Goal: Information Seeking & Learning: Find specific fact

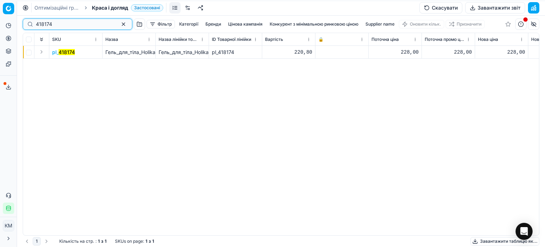
drag, startPoint x: 71, startPoint y: 25, endPoint x: 1, endPoint y: 23, distance: 69.6
click at [2, 23] on div "Pricing platform Аналітика Цінова оптимізація Асортимент продукції Шаблони Серв…" at bounding box center [272, 123] width 545 height 247
paste input "511707"
click at [59, 52] on mark "511707" at bounding box center [67, 52] width 16 height 6
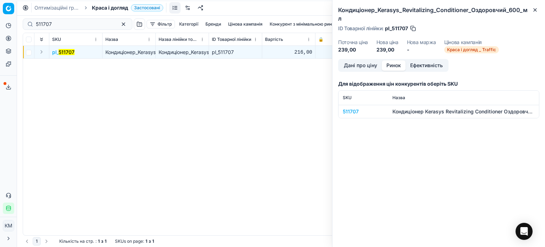
click at [395, 60] on button "Ринок" at bounding box center [394, 65] width 24 height 10
click at [352, 108] on div "511707" at bounding box center [363, 111] width 41 height 7
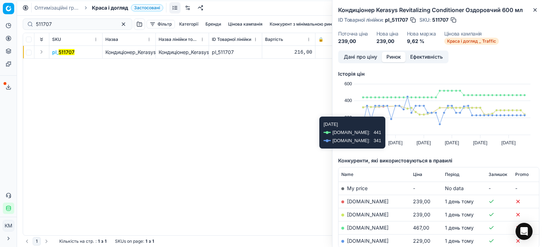
click at [362, 201] on link "[DOMAIN_NAME]" at bounding box center [368, 201] width 42 height 6
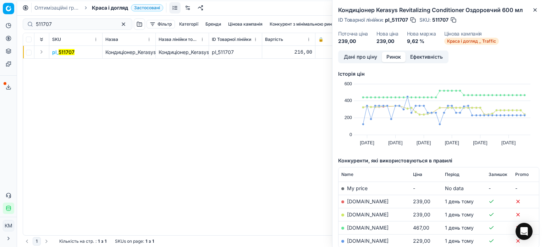
click at [356, 210] on td "[DOMAIN_NAME]" at bounding box center [375, 214] width 72 height 13
click at [362, 213] on link "[DOMAIN_NAME]" at bounding box center [368, 214] width 42 height 6
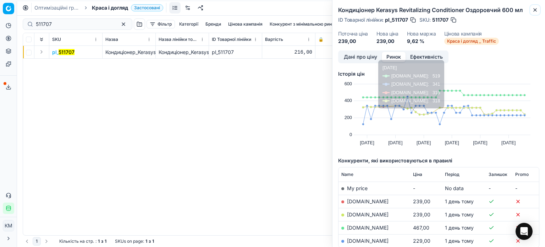
click at [534, 12] on icon "button" at bounding box center [535, 10] width 6 height 6
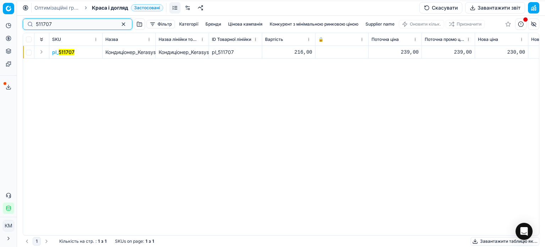
drag, startPoint x: 52, startPoint y: 25, endPoint x: 0, endPoint y: 18, distance: 52.3
click at [0, 18] on div "Pricing platform Аналітика Цінова оптимізація Асортимент продукції Шаблони Серв…" at bounding box center [272, 123] width 545 height 247
paste input "08075"
type input "508075"
click at [61, 54] on mark "508075" at bounding box center [68, 52] width 18 height 6
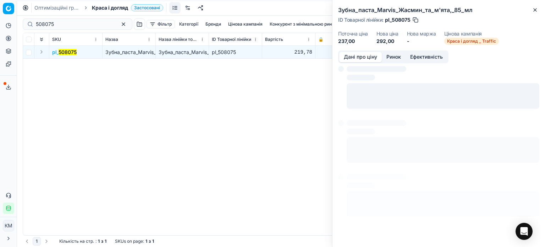
click at [399, 59] on button "Ринок" at bounding box center [394, 57] width 24 height 10
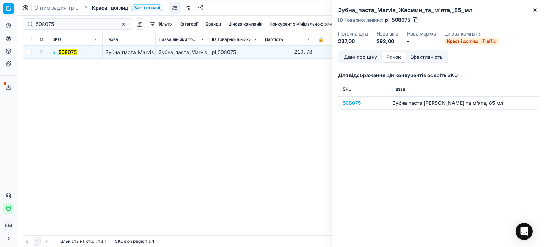
click at [352, 106] on div "508075" at bounding box center [363, 102] width 41 height 7
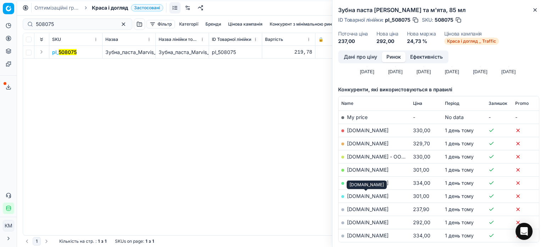
scroll to position [106, 0]
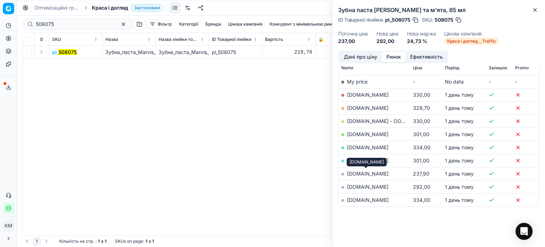
click at [374, 174] on link "[DOMAIN_NAME]" at bounding box center [368, 173] width 42 height 6
drag, startPoint x: 535, startPoint y: 11, endPoint x: 503, endPoint y: 38, distance: 41.8
click at [535, 11] on icon "button" at bounding box center [535, 10] width 6 height 6
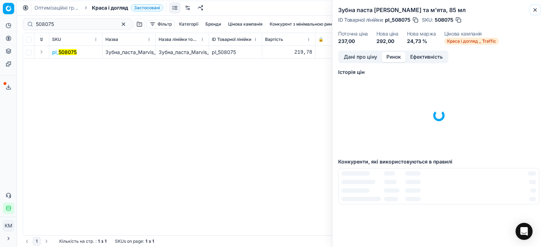
scroll to position [1, 0]
